Goal: Book appointment/travel/reservation

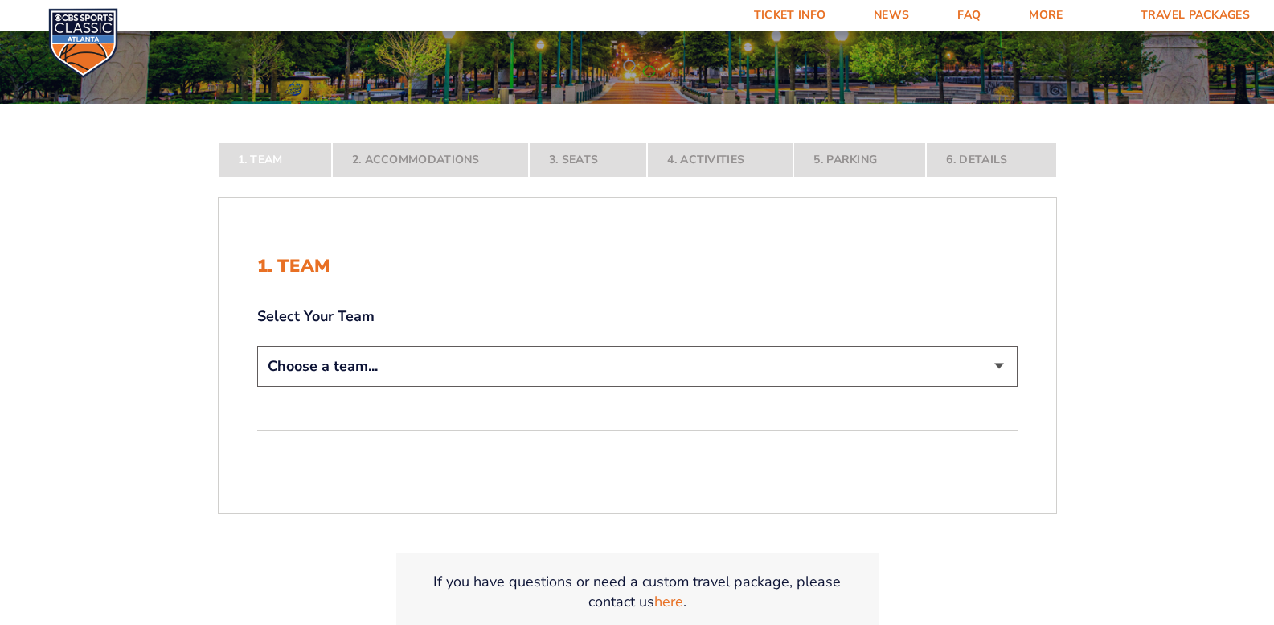
scroll to position [322, 0]
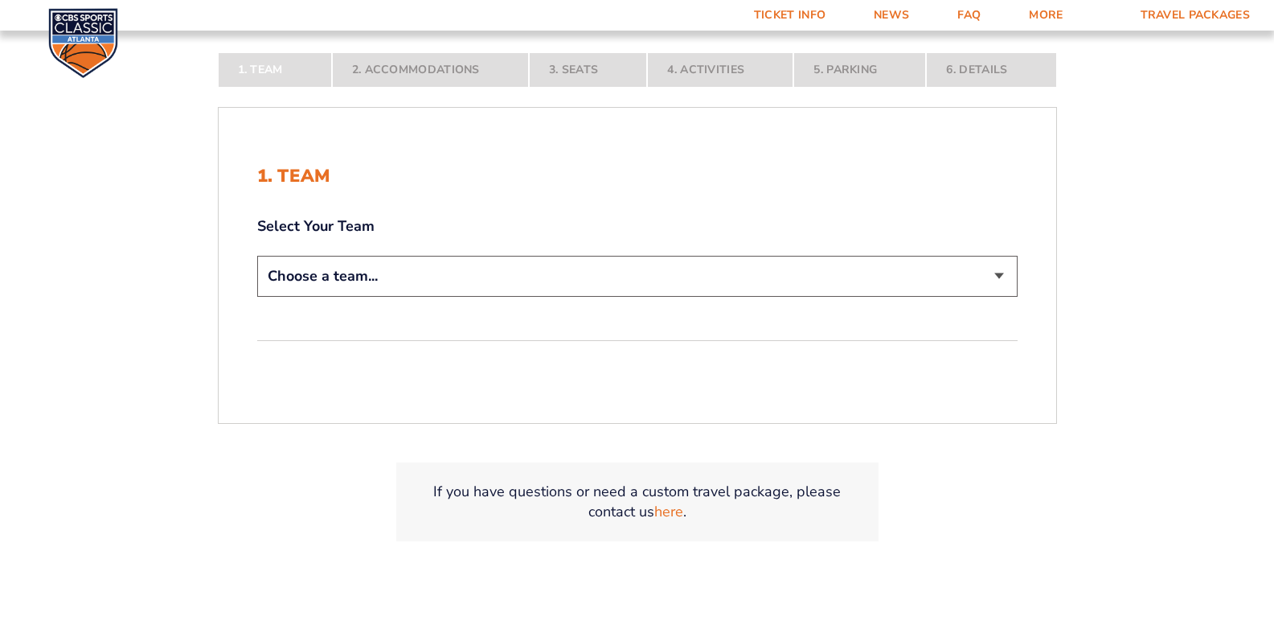
click at [965, 285] on select "Choose a team... [US_STATE] Wildcats [US_STATE] State Buckeyes [US_STATE] Tar H…" at bounding box center [637, 276] width 760 height 41
select select "12756"
click at [257, 297] on select "Choose a team... [US_STATE] Wildcats [US_STATE] State Buckeyes [US_STATE] Tar H…" at bounding box center [637, 276] width 760 height 41
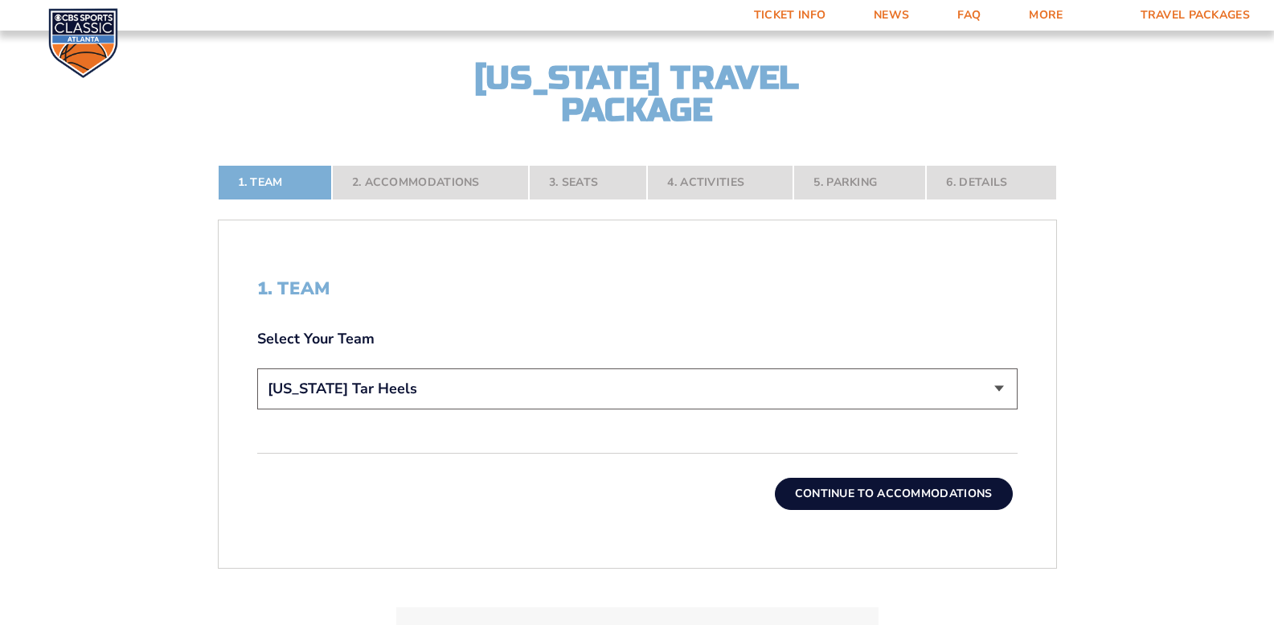
click at [899, 492] on button "Continue To Accommodations" at bounding box center [894, 493] width 238 height 32
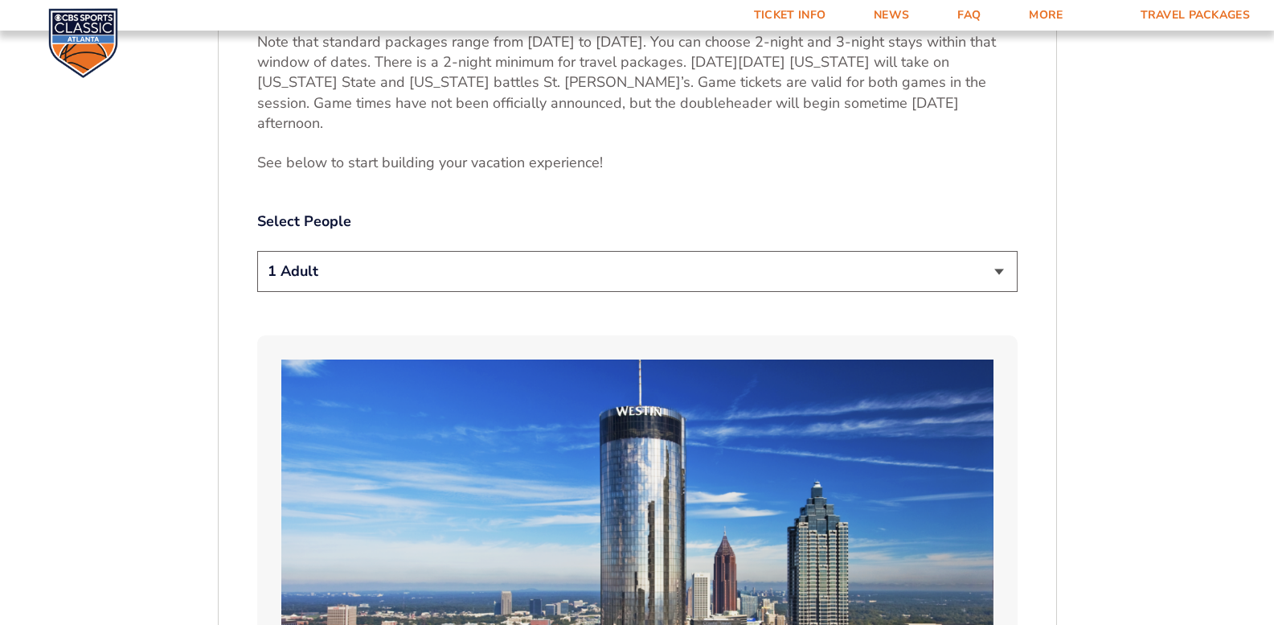
scroll to position [777, 0]
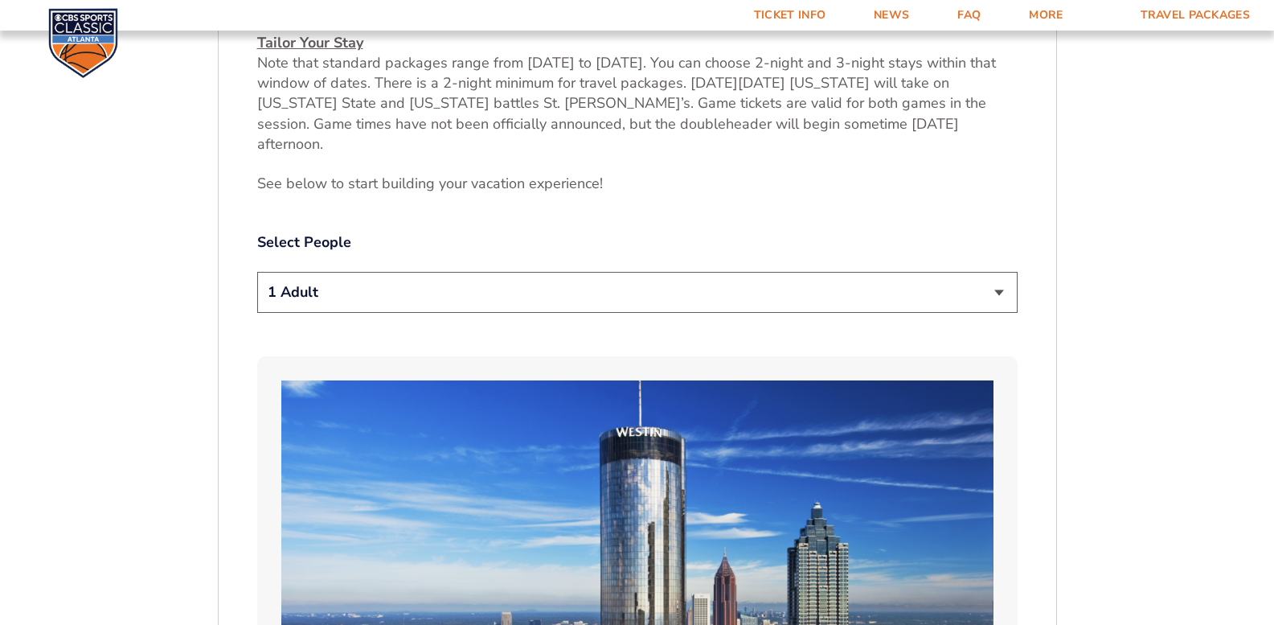
click at [1002, 272] on select "1 Adult 2 Adults 3 Adults 4 Adults 2 Adults + 1 Child 2 Adults + 2 Children 2 A…" at bounding box center [637, 292] width 760 height 41
select select "2 Adults"
click at [257, 272] on select "1 Adult 2 Adults 3 Adults 4 Adults 2 Adults + 1 Child 2 Adults + 2 Children 2 A…" at bounding box center [637, 292] width 760 height 41
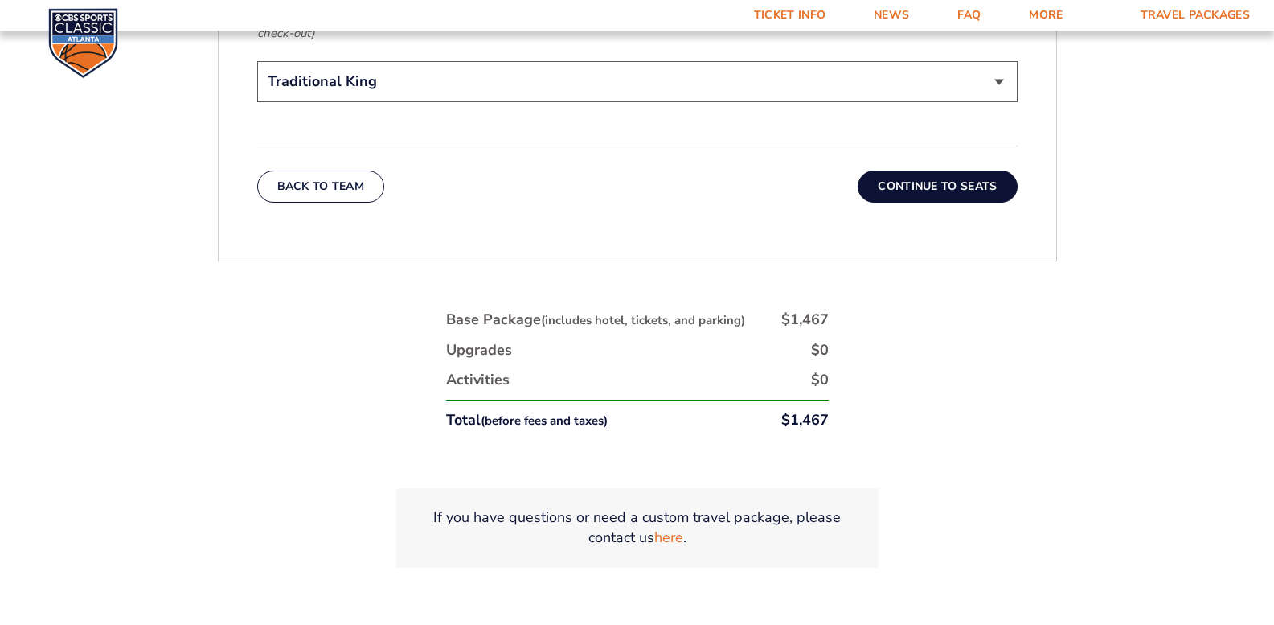
scroll to position [2787, 0]
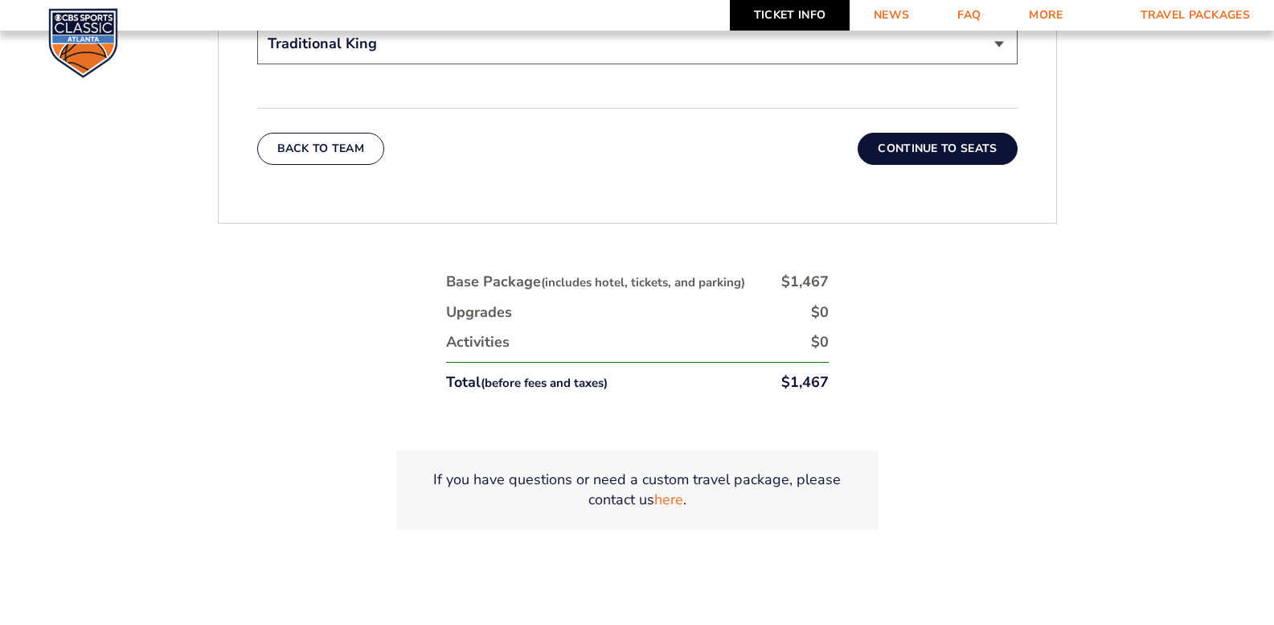
click at [771, 17] on link "Ticket Info" at bounding box center [790, 15] width 120 height 31
